Goal: Information Seeking & Learning: Learn about a topic

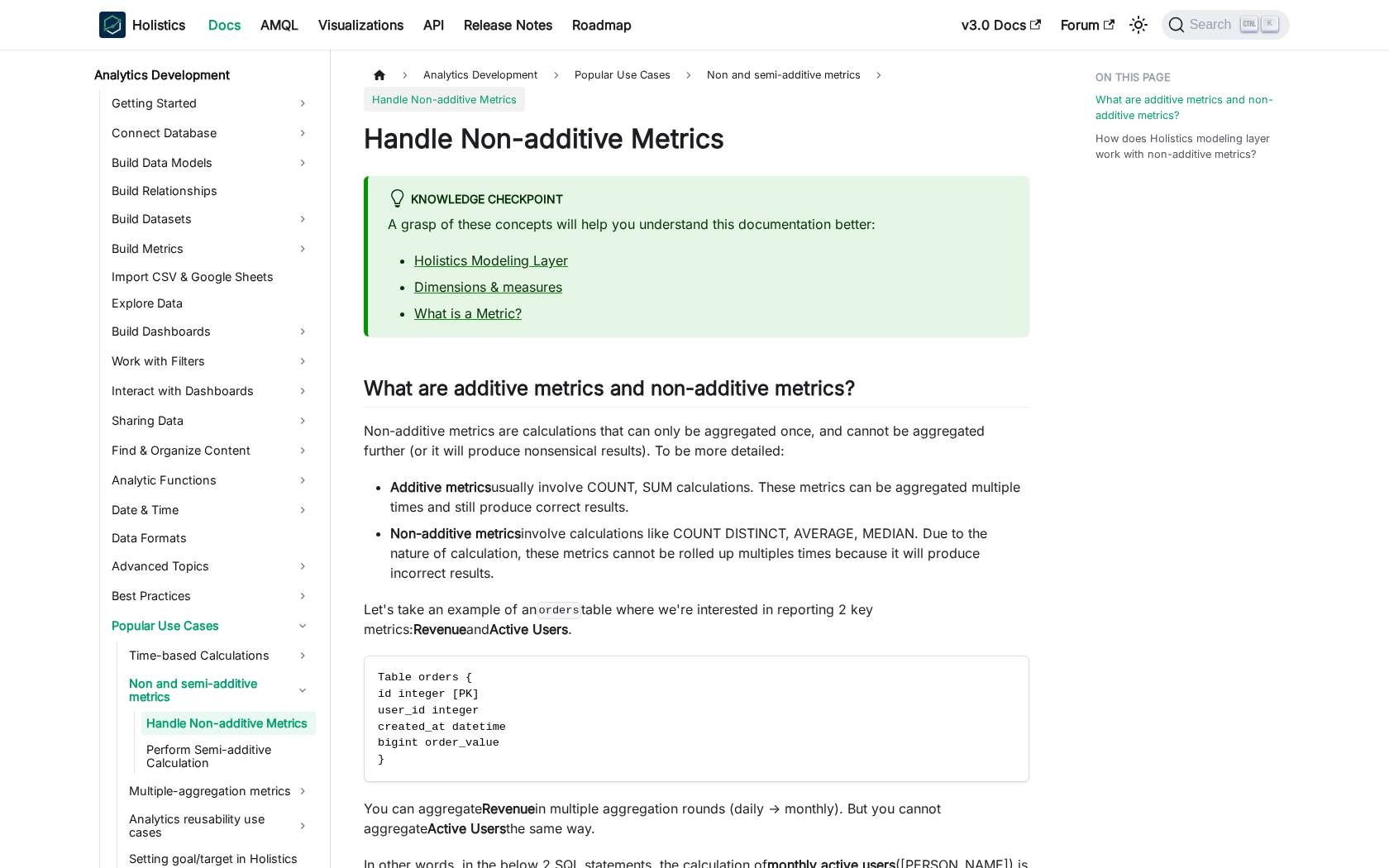
scroll to position [274, 0]
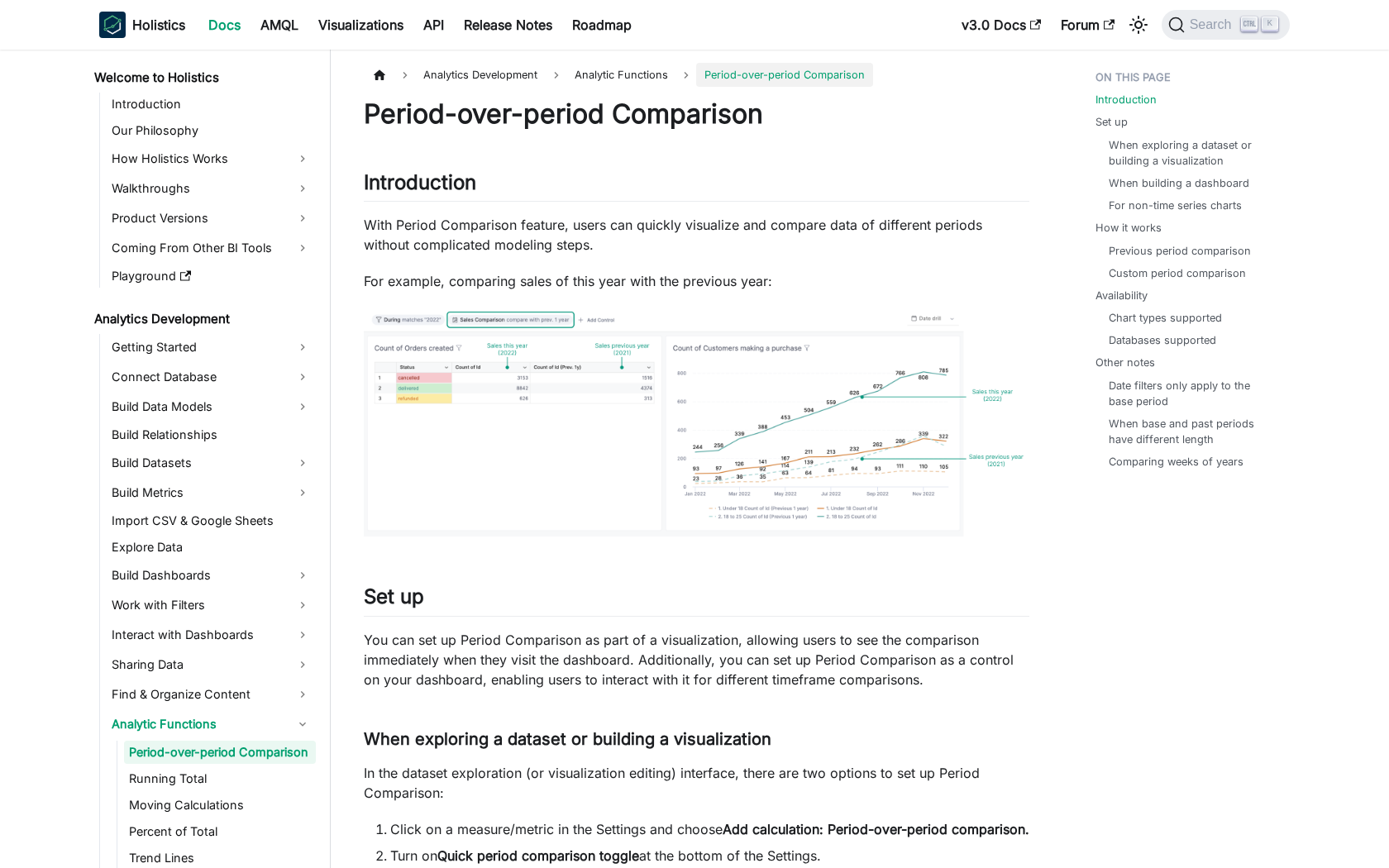
scroll to position [59, 0]
